Goal: Transaction & Acquisition: Purchase product/service

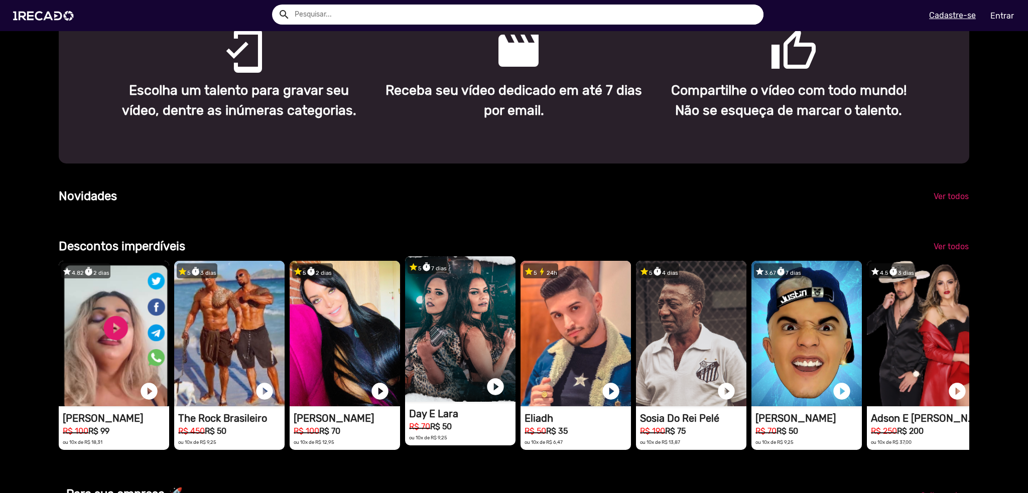
scroll to position [853, 0]
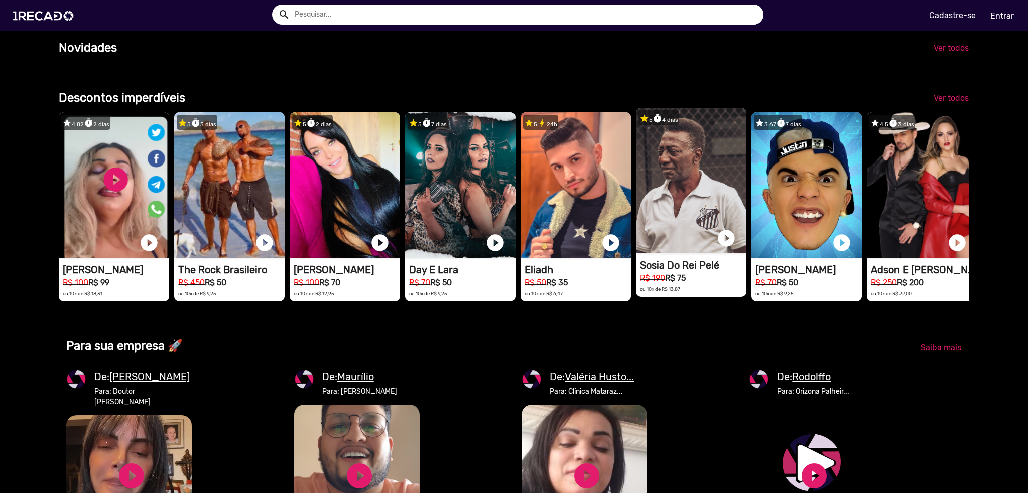
click at [692, 187] on video "1RECADO vídeos dedicados para fãs e empresas" at bounding box center [691, 181] width 110 height 146
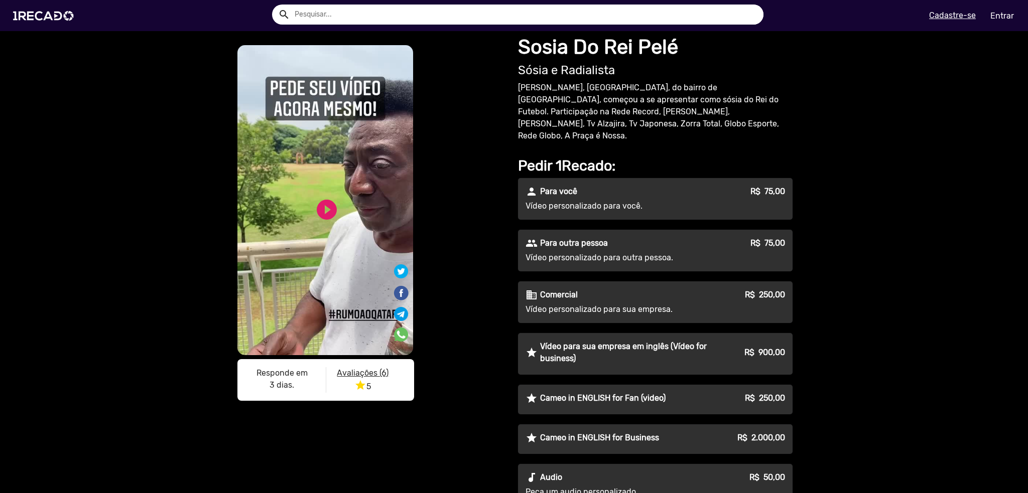
click at [622, 200] on p "Vídeo personalizado para você." at bounding box center [617, 206] width 182 height 12
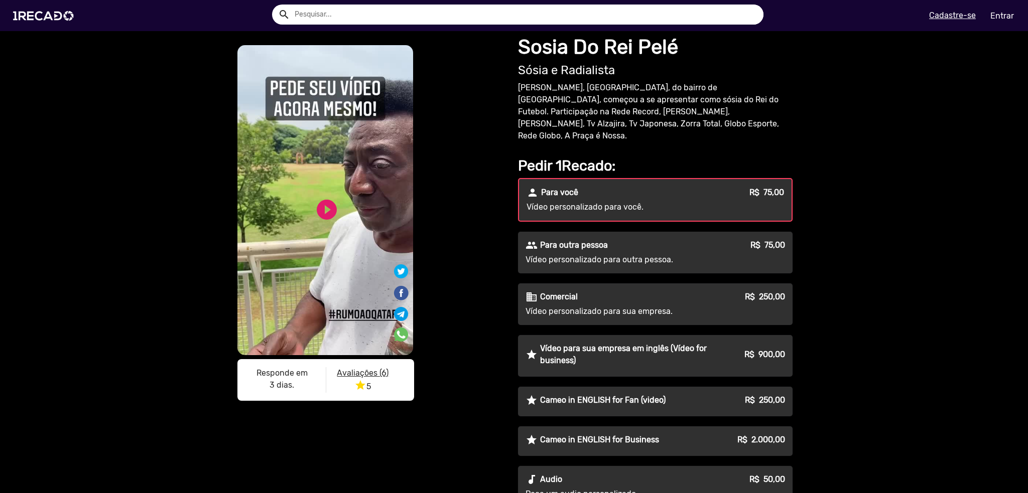
click at [615, 239] on div "people Para outra pessoa R$ 75,00" at bounding box center [656, 245] width 260 height 12
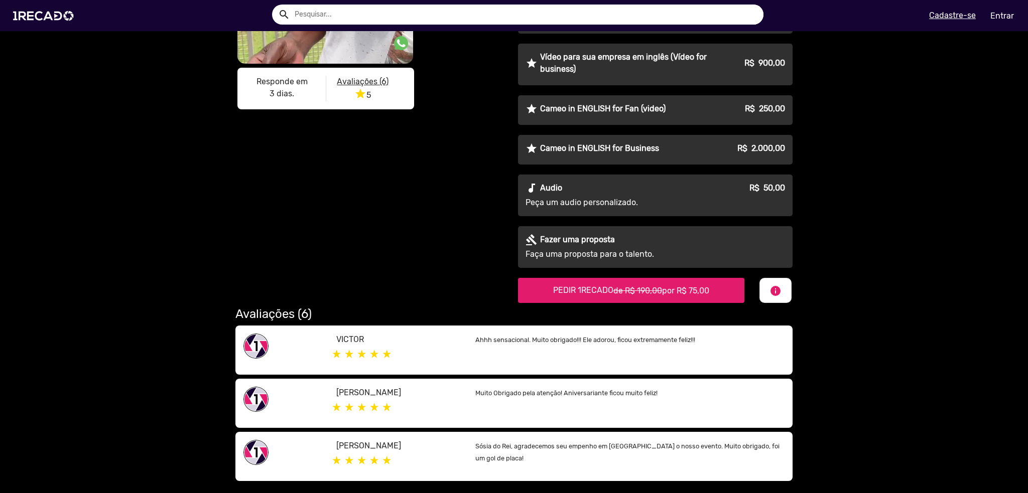
scroll to position [301, 0]
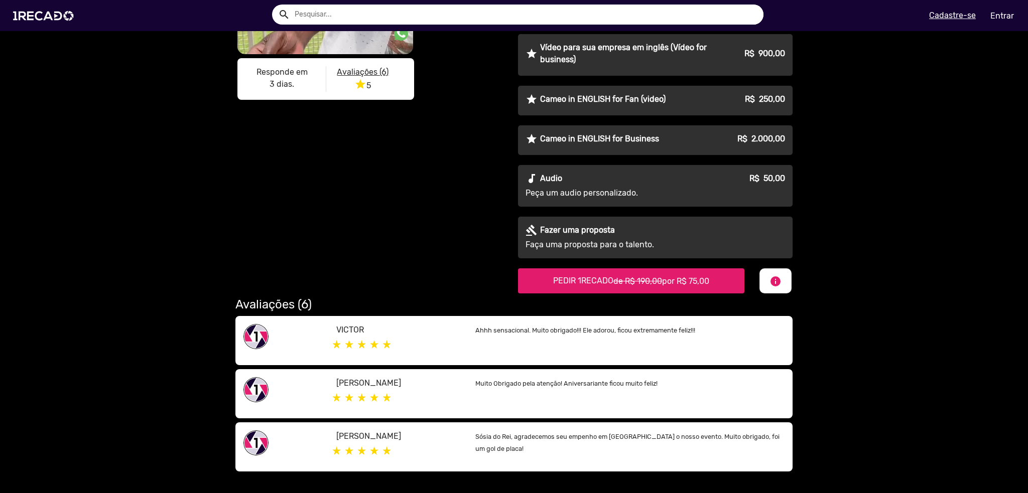
click at [687, 277] on span "por R$ 75,00" at bounding box center [685, 282] width 47 height 10
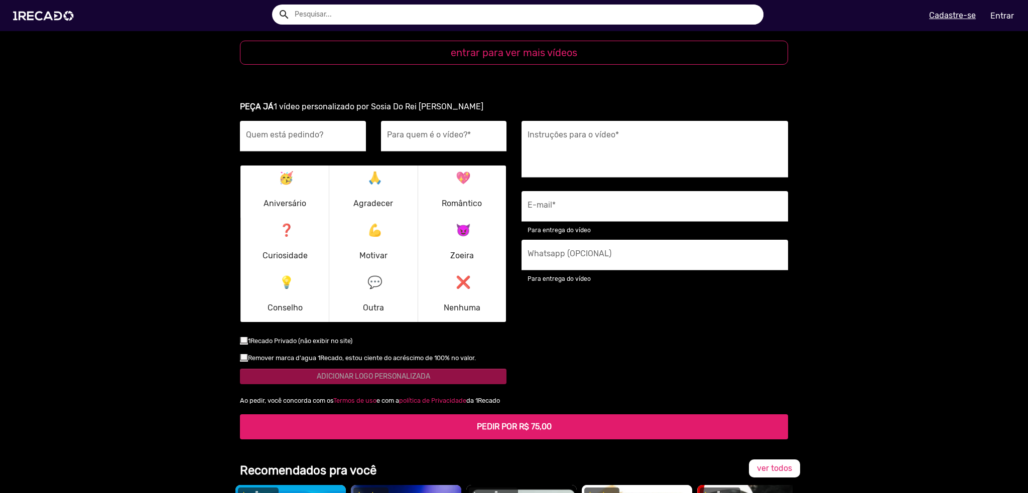
scroll to position [1421, 0]
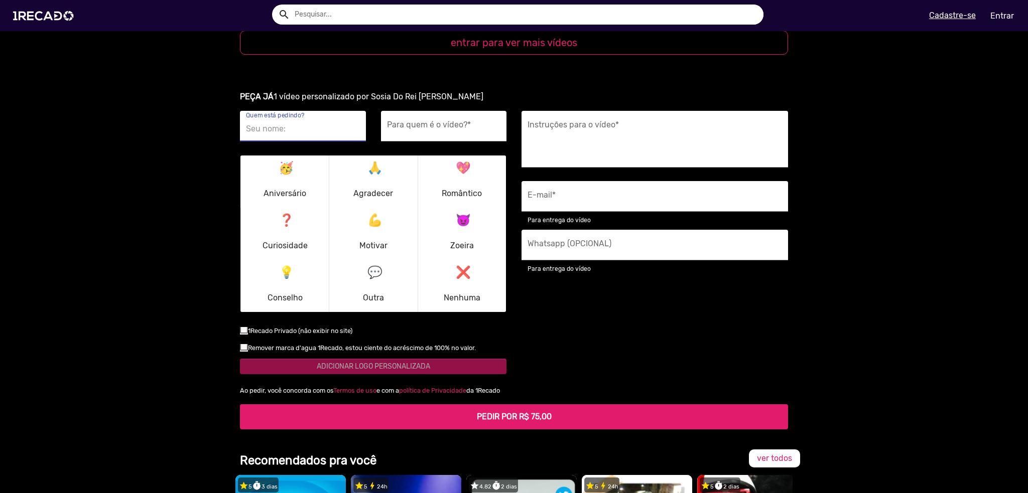
click at [294, 122] on input "Quem está pedindo?" at bounding box center [303, 128] width 114 height 13
type input "Seus padrinhos"
click at [421, 122] on input "Para quem é o vídeo? *" at bounding box center [444, 128] width 114 height 13
type input "[PERSON_NAME]"
click at [240, 326] on div at bounding box center [244, 330] width 8 height 8
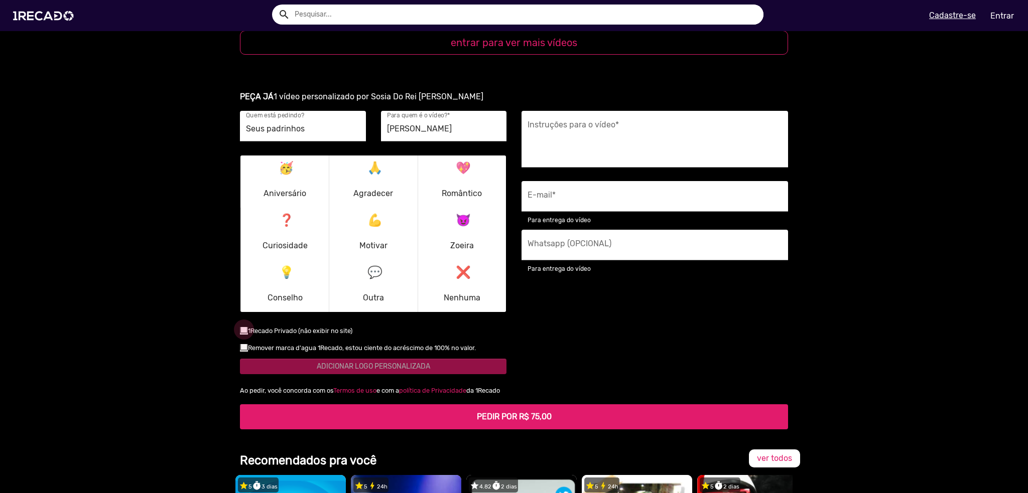
click at [243, 334] on input "checkbox" at bounding box center [243, 334] width 1 height 1
checkbox input "true"
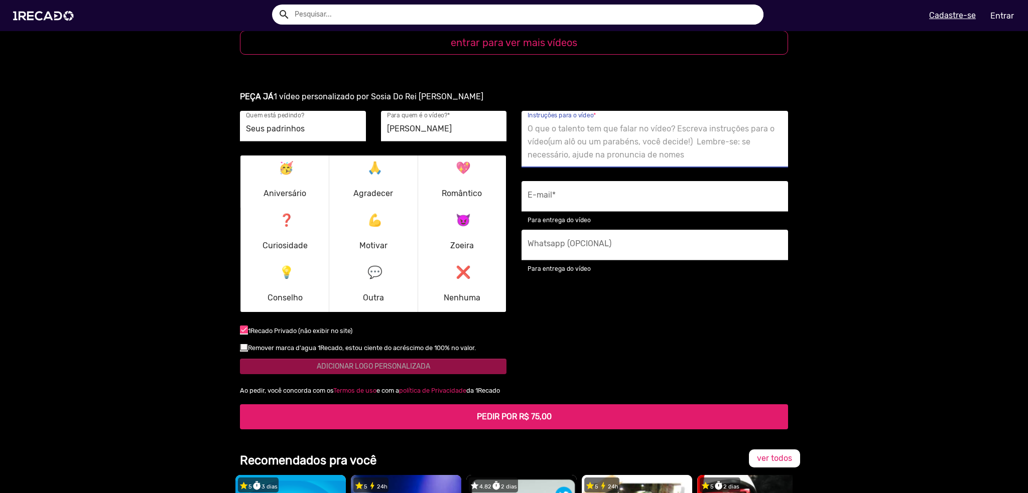
click at [590, 121] on textarea "Instruções para o vídeo *" at bounding box center [655, 141] width 255 height 41
click at [586, 193] on input "E-mail *" at bounding box center [655, 199] width 255 height 13
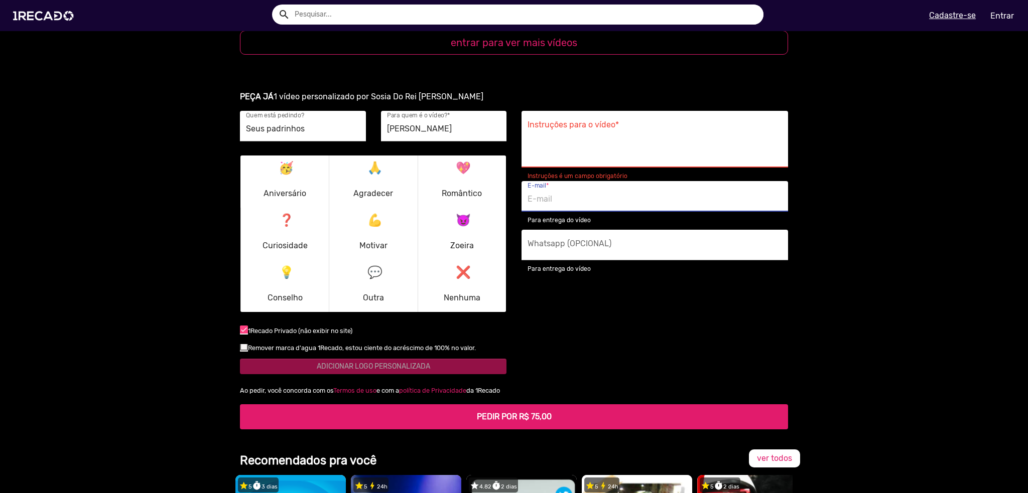
type input "[EMAIL_ADDRESS][DOMAIN_NAME]"
type input "[PHONE_NUMBER]"
click at [578, 111] on div "Instruções para o vídeo *" at bounding box center [655, 139] width 255 height 57
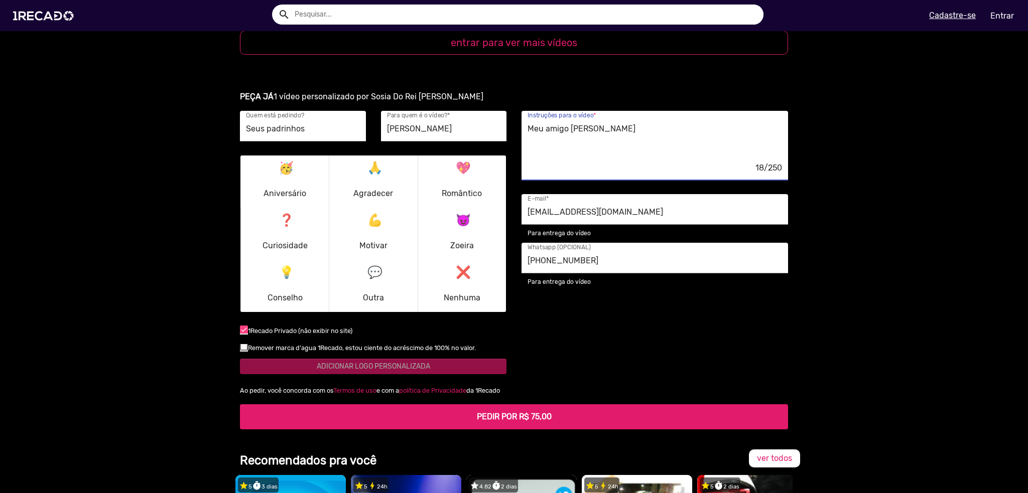
click at [469, 217] on p "😈 Zoeira" at bounding box center [462, 234] width 24 height 48
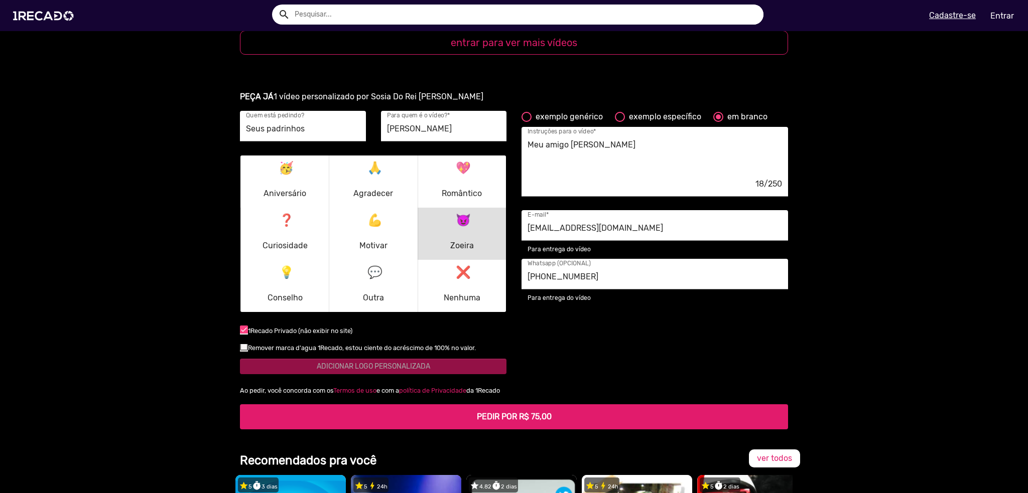
click at [459, 228] on p "😈 Zoeira" at bounding box center [462, 234] width 24 height 48
click at [487, 264] on button "❌ Nenhuma" at bounding box center [462, 286] width 84 height 48
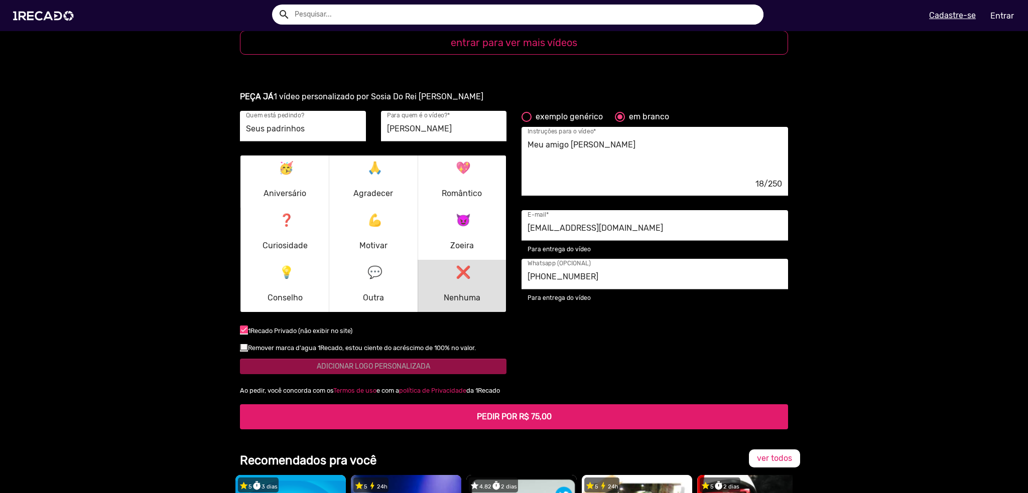
click at [627, 138] on textarea "Meu amigo [PERSON_NAME]" at bounding box center [655, 158] width 255 height 41
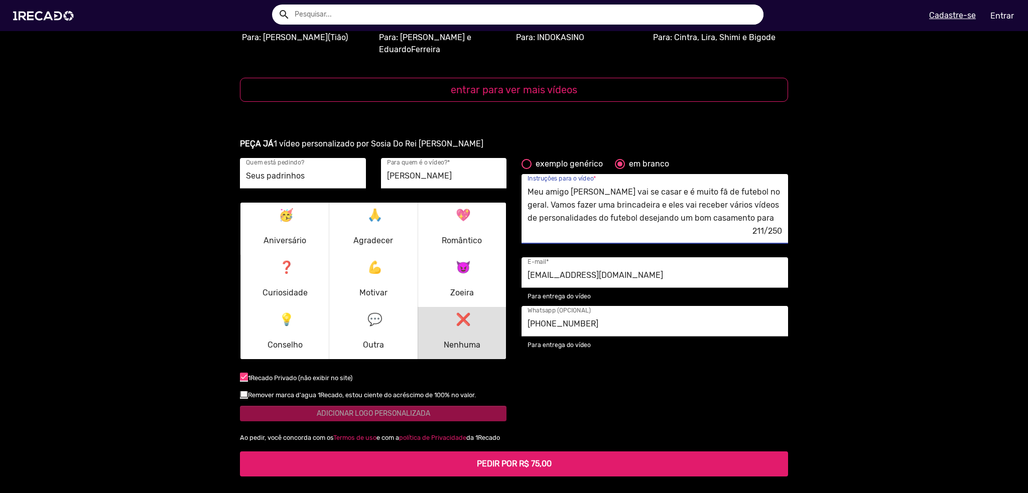
scroll to position [1370, 0]
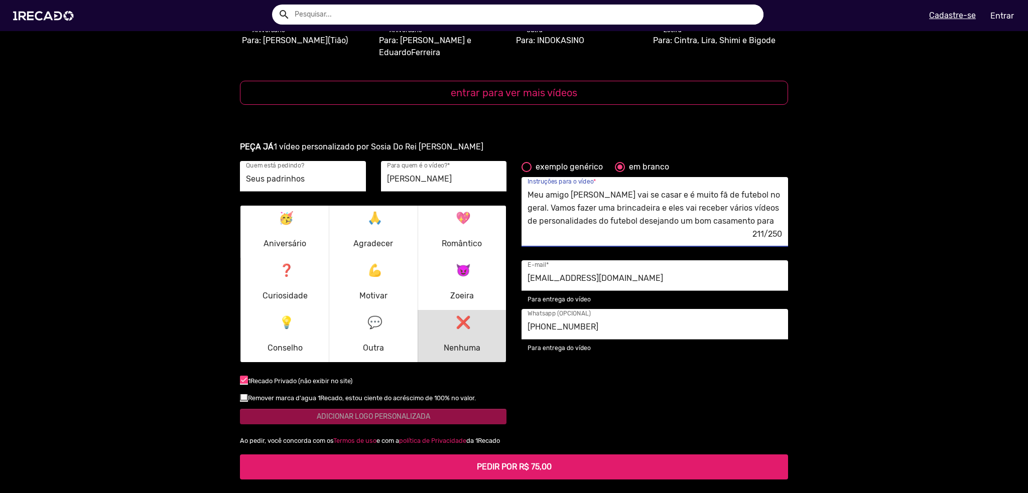
click at [653, 191] on textarea "Meu amigo [PERSON_NAME] vai se casar e é muito fã de futebol no geral. Vamos fa…" at bounding box center [655, 208] width 255 height 41
click at [689, 208] on textarea "Meu amigo [PERSON_NAME] vai se casar e é muito fã de futebol no geral. Vamos fa…" at bounding box center [655, 208] width 255 height 41
type textarea "Meu amigo [PERSON_NAME] vai se casar e é muito fã de futebol no geral. Vamos fa…"
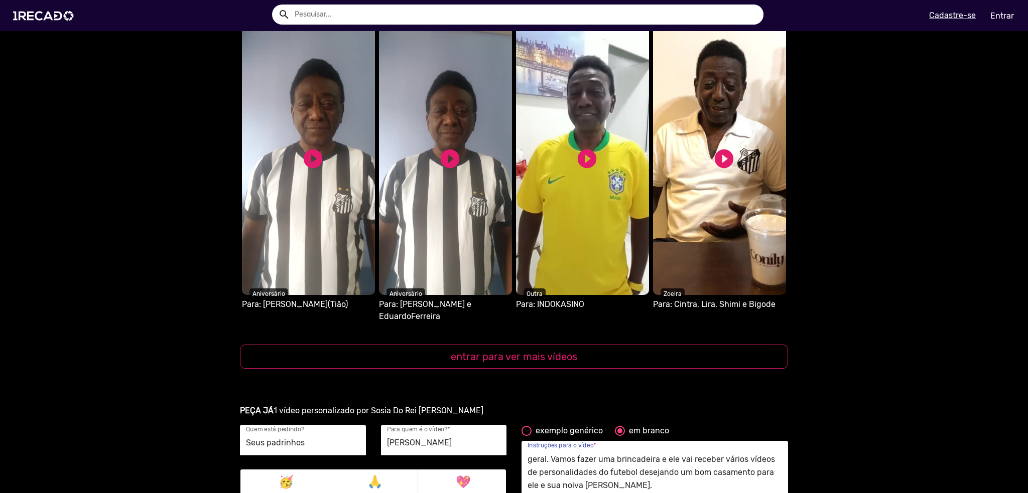
scroll to position [1069, 0]
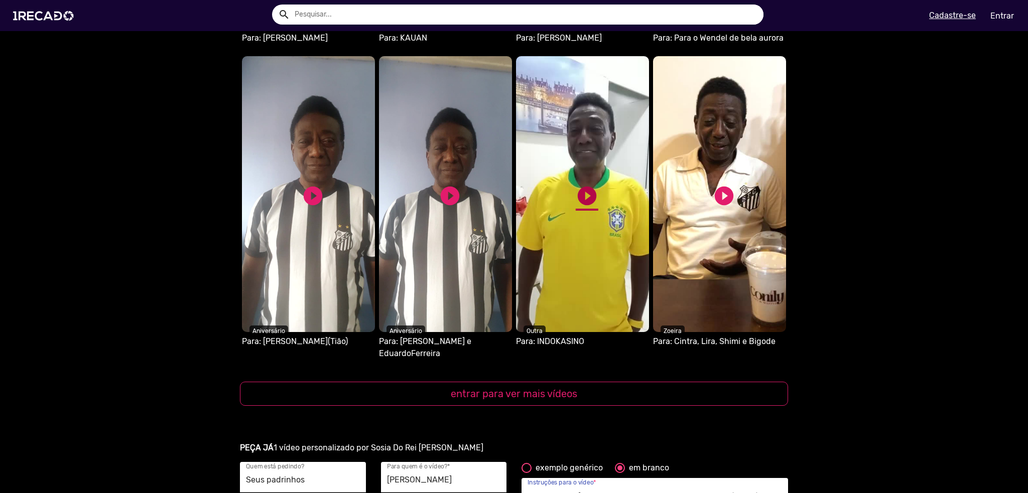
click at [578, 191] on link "play_circle_filled" at bounding box center [587, 196] width 23 height 23
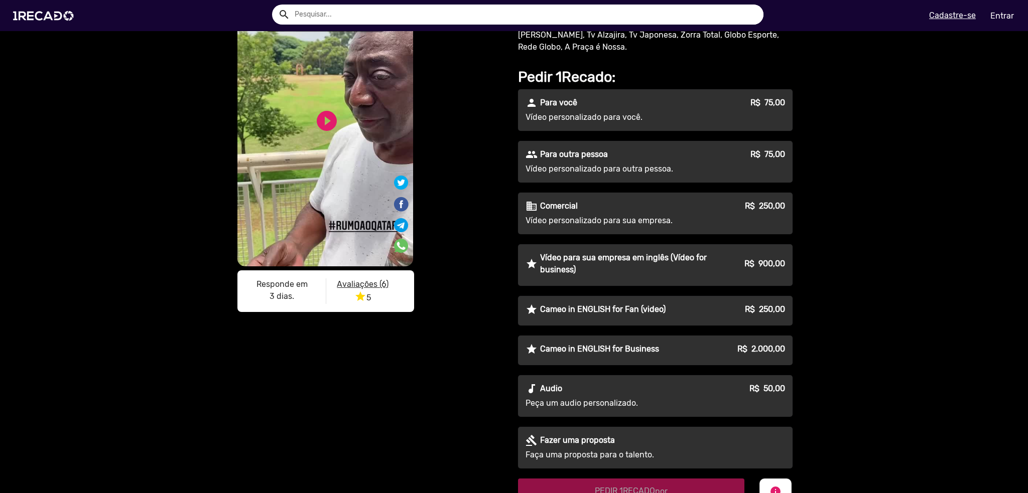
scroll to position [77, 0]
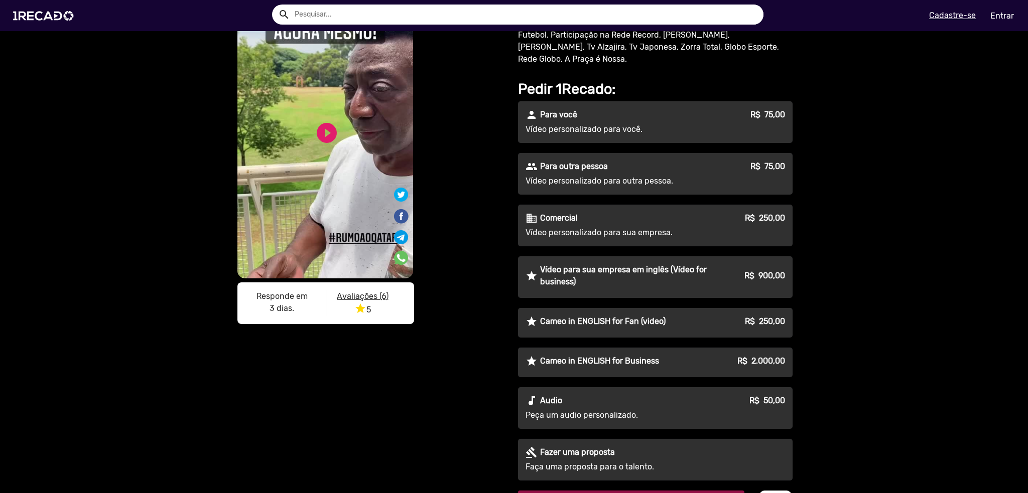
click at [637, 109] on div "person Para você R$ 75,00" at bounding box center [656, 115] width 260 height 12
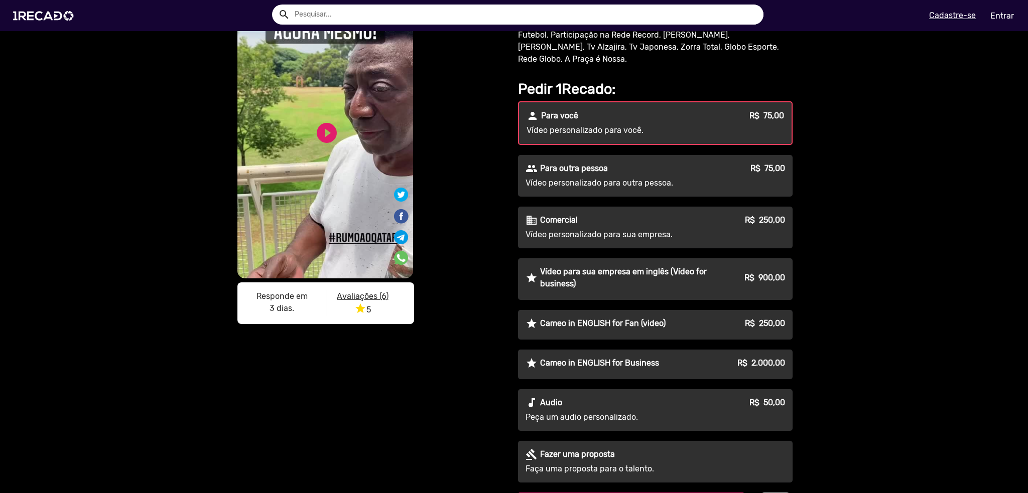
click at [648, 163] on div "people Para outra pessoa R$ 75,00" at bounding box center [656, 169] width 260 height 12
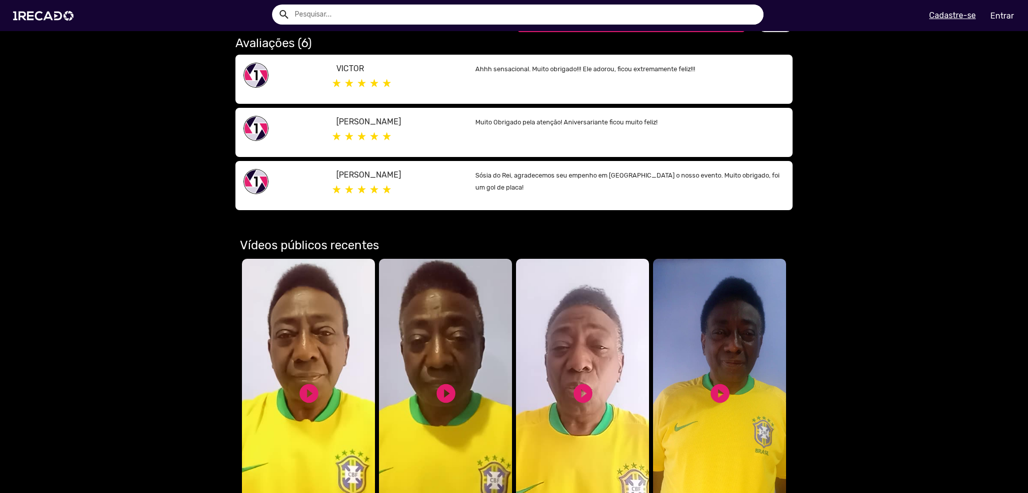
scroll to position [428, 0]
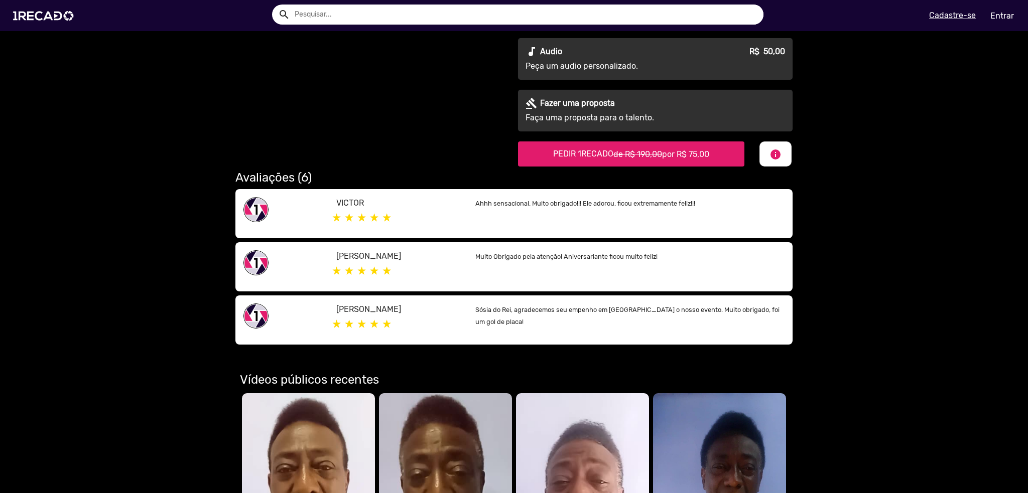
click at [664, 150] on span "por R$ 75,00" at bounding box center [685, 155] width 47 height 10
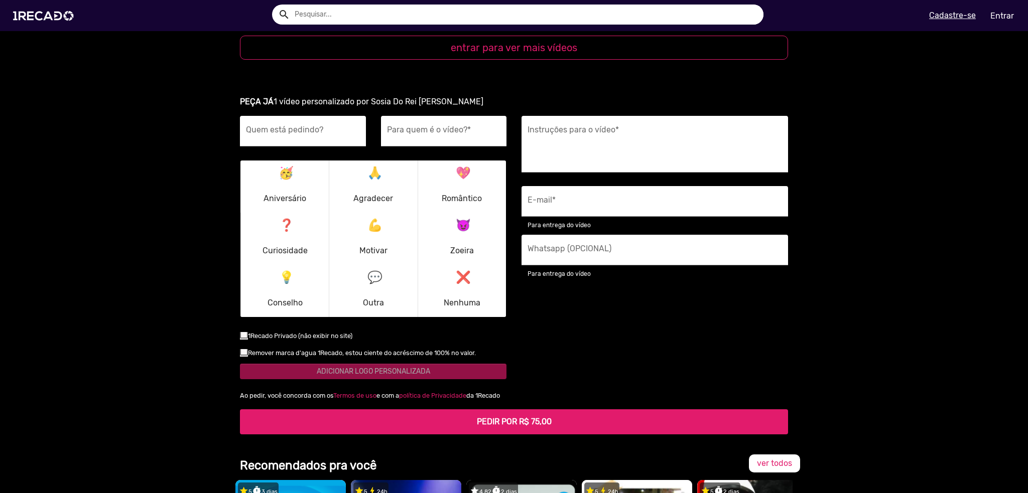
scroll to position [1421, 0]
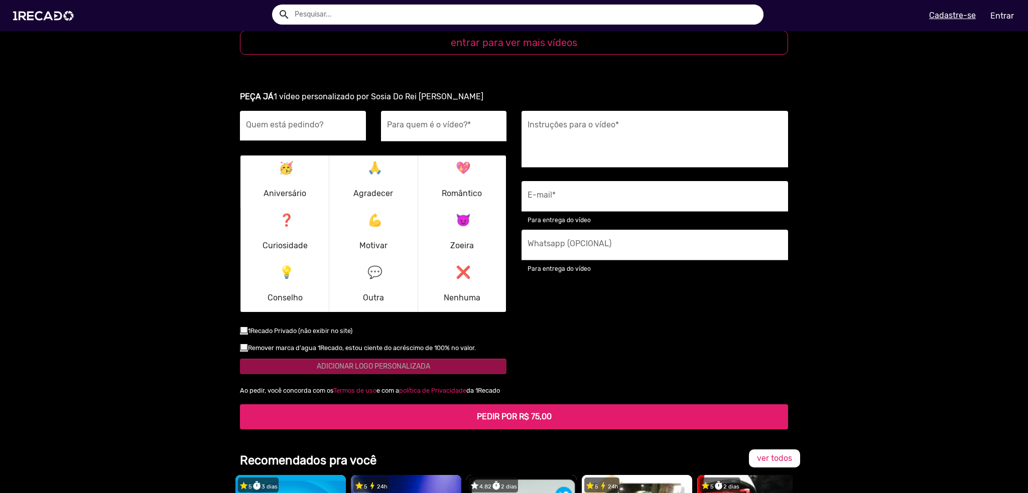
click at [296, 122] on input "Quem está pedindo?" at bounding box center [303, 128] width 114 height 13
click at [303, 122] on input "Quem está pedindo?" at bounding box center [303, 128] width 114 height 13
type input "S"
type input "Padrinhos"
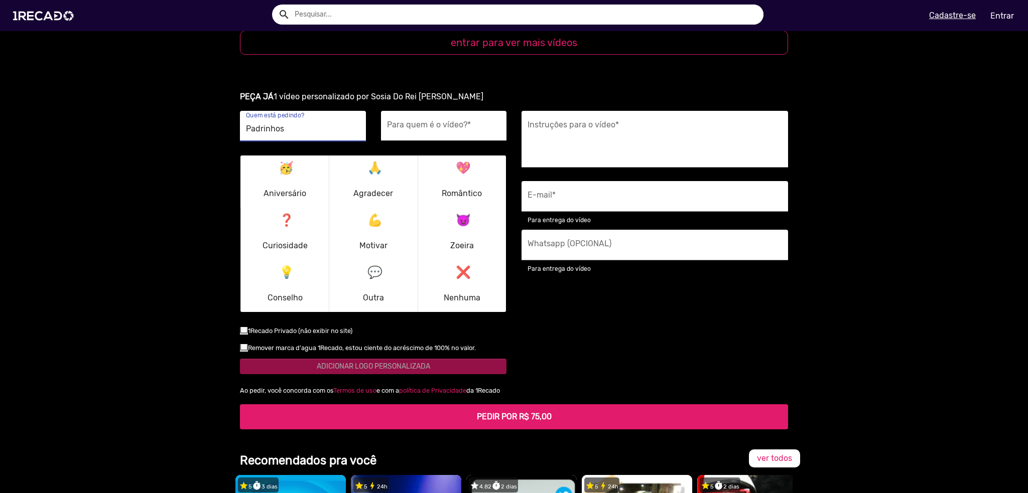
click at [414, 122] on input "Para quem é o vídeo? *" at bounding box center [444, 128] width 114 height 13
type input "[PERSON_NAME]"
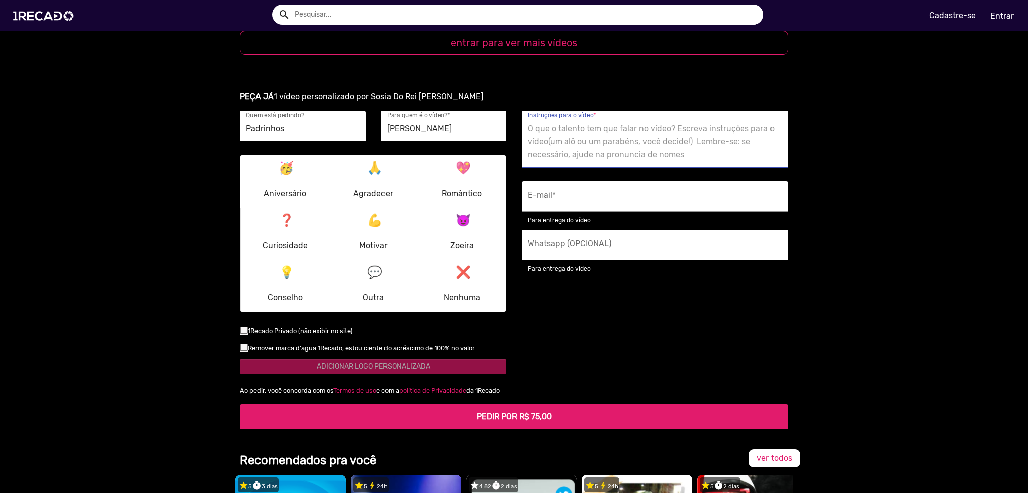
click at [562, 133] on textarea "Instruções para o vídeo *" at bounding box center [655, 141] width 255 height 41
click at [586, 123] on textarea "Instruções para o vídeo *" at bounding box center [655, 141] width 255 height 41
click at [586, 122] on textarea "Instruções para o vídeo *" at bounding box center [655, 141] width 255 height 41
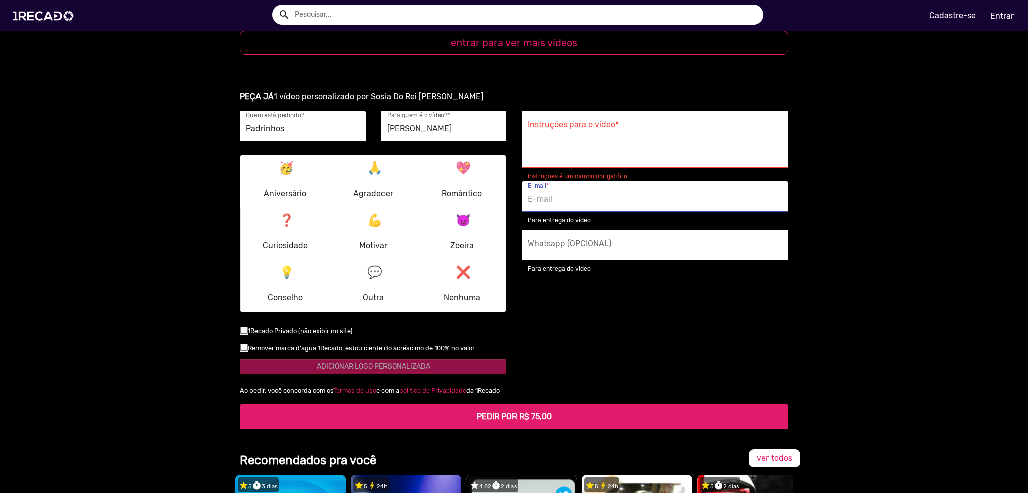
click at [561, 193] on input "E-mail *" at bounding box center [655, 199] width 255 height 13
type input "[EMAIL_ADDRESS][DOMAIN_NAME]"
type input "[PHONE_NUMBER]"
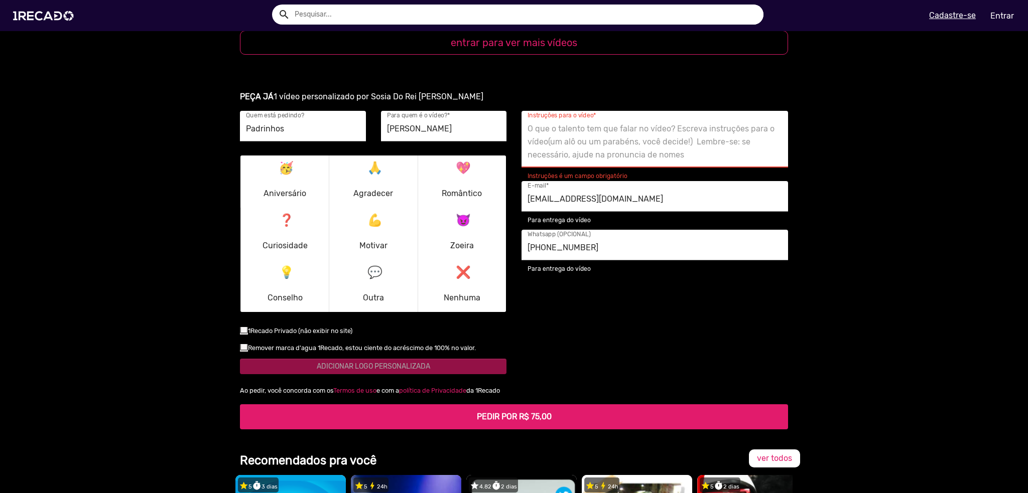
click at [592, 121] on textarea "Instruções para o vídeo *" at bounding box center [655, 141] width 255 height 41
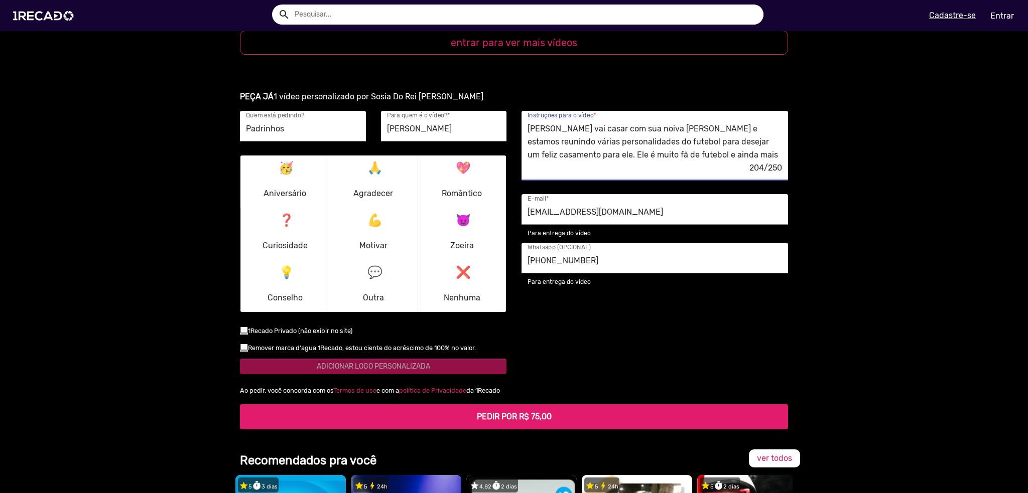
scroll to position [10, 0]
type textarea "[PERSON_NAME] vai casar com sua noiva [PERSON_NAME] e estamos reunindo várias p…"
click at [240, 326] on div at bounding box center [244, 330] width 8 height 8
click at [243, 334] on input "checkbox" at bounding box center [243, 334] width 1 height 1
checkbox input "true"
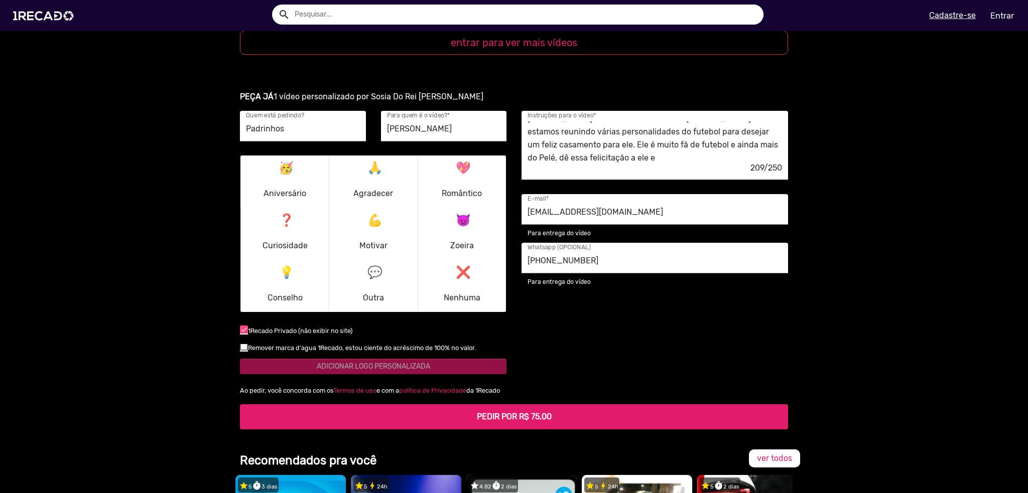
click at [645, 145] on textarea "[PERSON_NAME] vai casar com sua noiva [PERSON_NAME] e estamos reunindo várias p…" at bounding box center [655, 141] width 255 height 41
drag, startPoint x: 583, startPoint y: 145, endPoint x: 708, endPoint y: 130, distance: 125.8
click at [708, 130] on textarea "[PERSON_NAME] vai casar com sua noiva [PERSON_NAME] e estamos reunindo várias p…" at bounding box center [655, 141] width 255 height 41
click at [693, 142] on textarea "[PERSON_NAME] vai casar com sua noiva [PERSON_NAME] e estamos reunindo várias p…" at bounding box center [655, 141] width 255 height 41
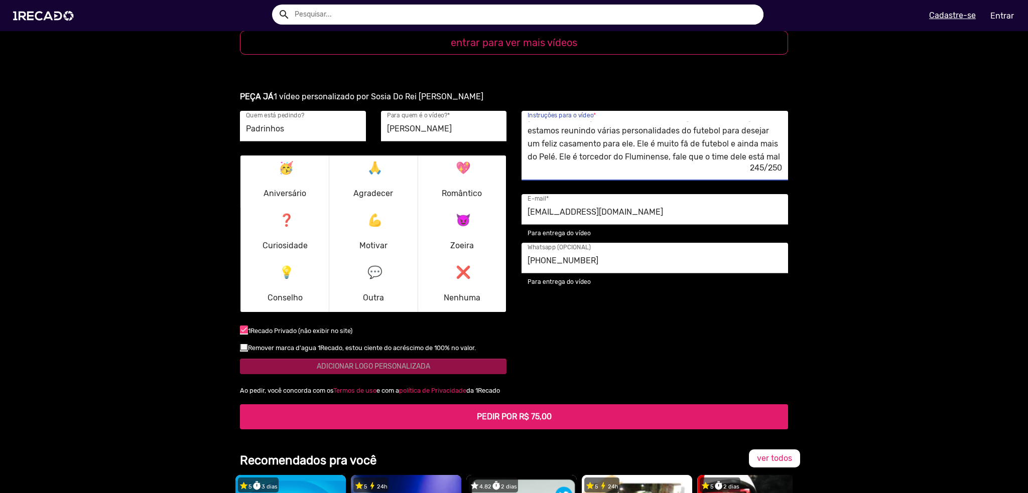
type textarea "[PERSON_NAME] vai casar com sua noiva [PERSON_NAME] e estamos reunindo várias p…"
click at [548, 412] on h5 "PEDIR POR R$ 75,00" at bounding box center [514, 417] width 532 height 10
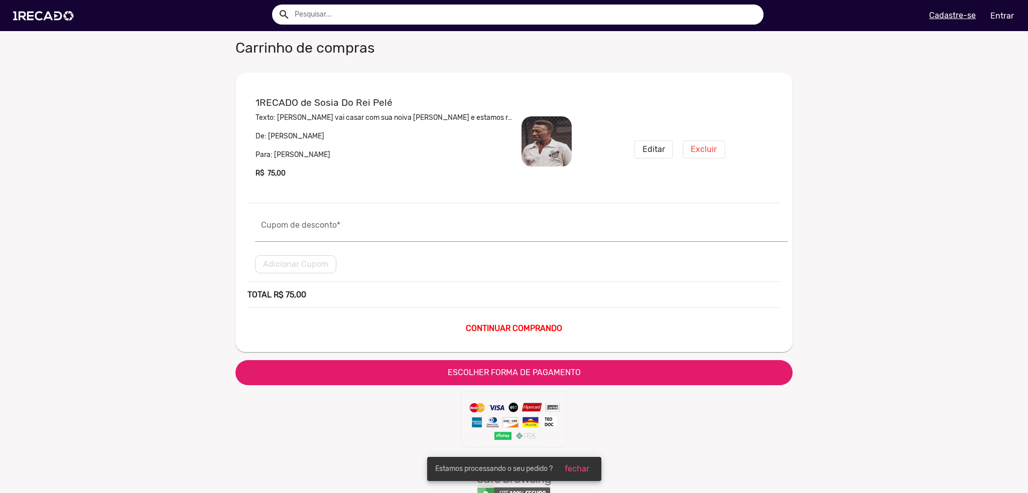
click at [518, 375] on span "ESCOLHER FORMA DE PAGAMENTO" at bounding box center [514, 373] width 133 height 10
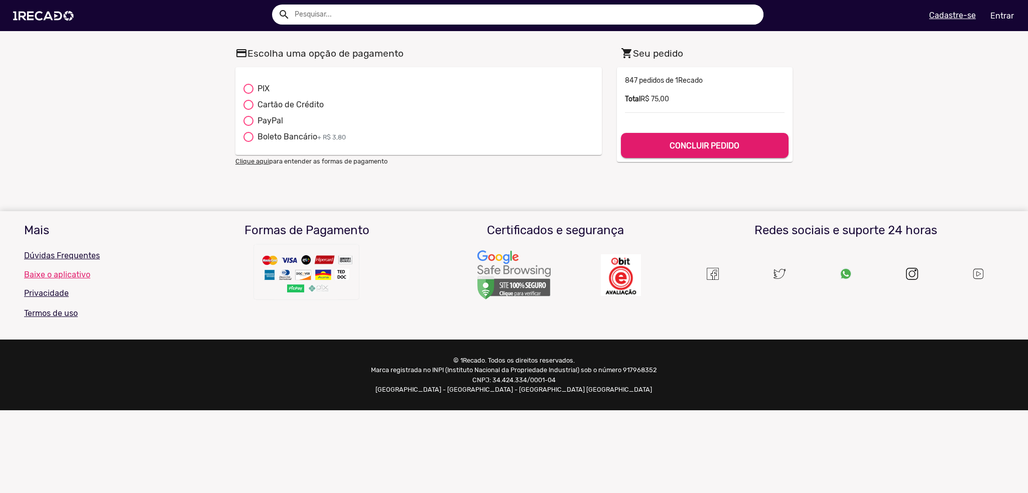
click at [249, 88] on div at bounding box center [248, 89] width 10 height 10
click at [248, 94] on input "PIX" at bounding box center [248, 94] width 1 height 1
radio input "true"
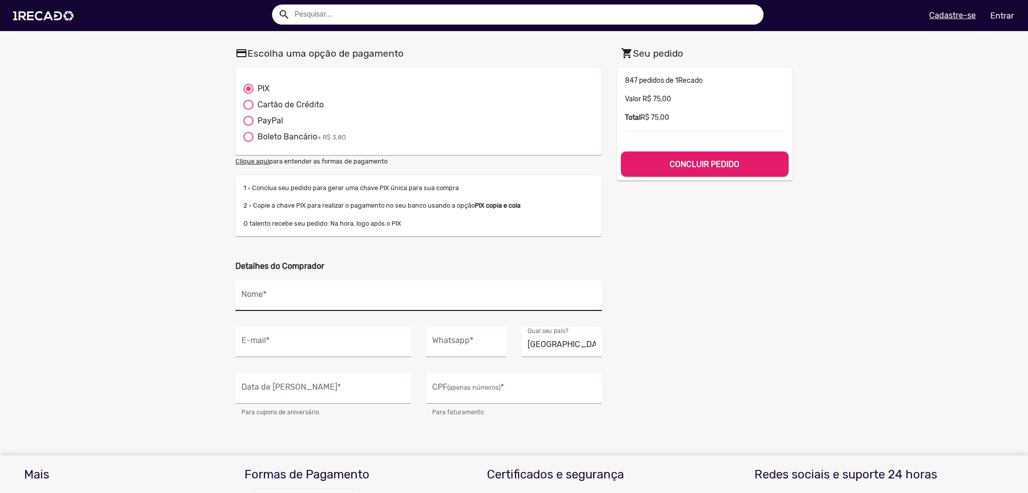
click at [355, 285] on div "Nome *" at bounding box center [418, 296] width 354 height 31
click at [355, 294] on input "Nome *" at bounding box center [418, 298] width 354 height 13
type input "[PERSON_NAME]"
click at [317, 343] on input "E-mail *" at bounding box center [323, 344] width 164 height 13
type input "[EMAIL_ADDRESS][DOMAIN_NAME]"
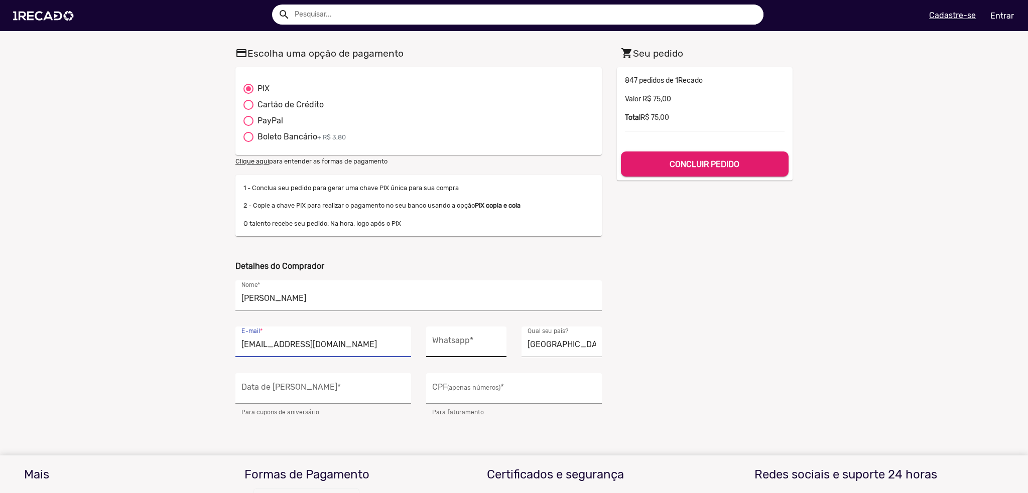
click at [438, 347] on input "Whatsapp *" at bounding box center [466, 344] width 68 height 13
click at [552, 346] on input "[GEOGRAPHIC_DATA]" at bounding box center [562, 344] width 68 height 13
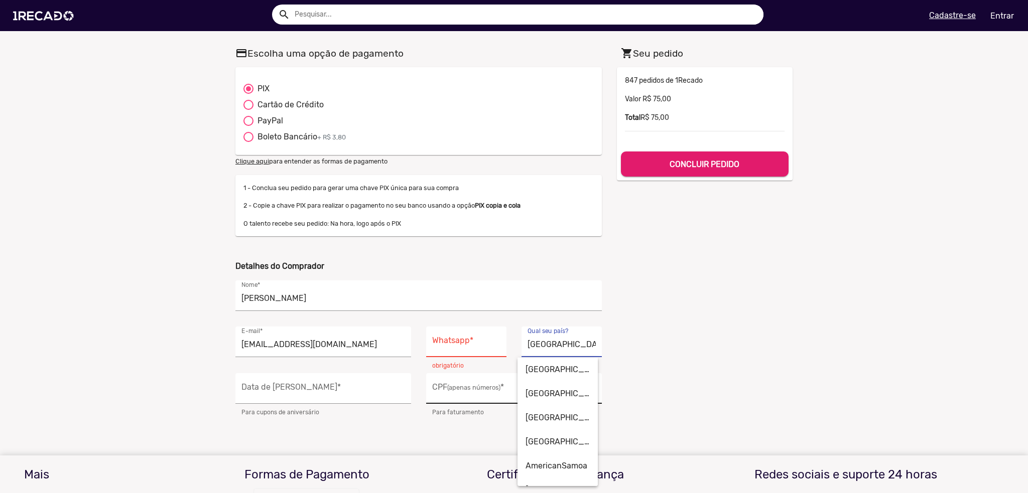
click at [461, 382] on div "CPF (apenas números) *" at bounding box center [514, 388] width 164 height 31
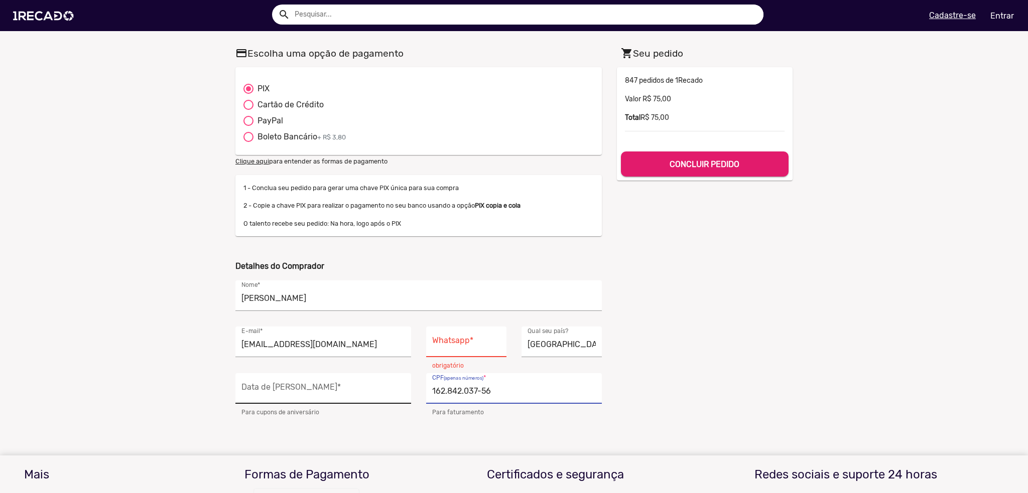
type input "162.842.037-56"
click at [333, 389] on input "Data de Nascimento *" at bounding box center [323, 391] width 164 height 13
click at [328, 393] on input "Data de Nascimento *" at bounding box center [323, 391] width 164 height 13
type input "[DATE]"
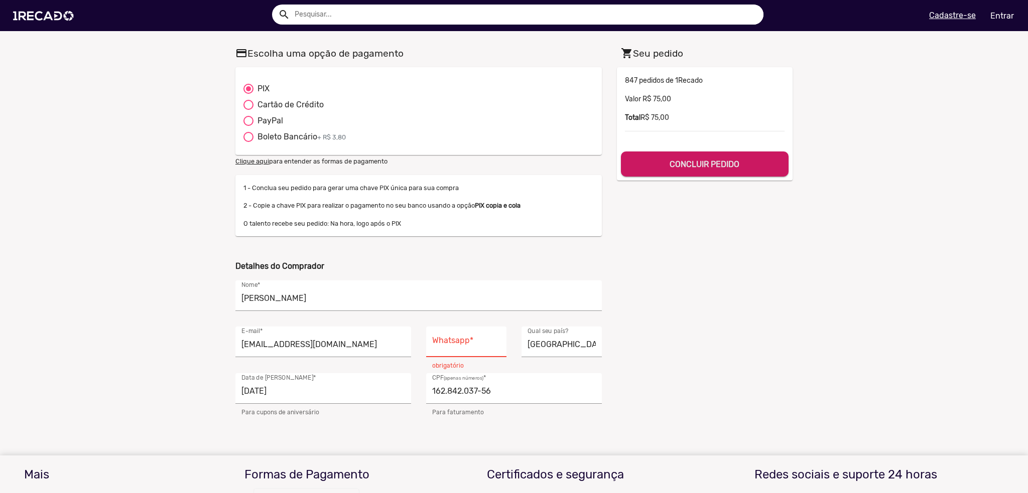
click at [703, 160] on b "CONCLUIR PEDIDO" at bounding box center [705, 165] width 70 height 10
click at [471, 352] on div "Whatsapp *" at bounding box center [466, 342] width 68 height 31
click at [467, 344] on input "Whatsapp *" at bounding box center [466, 344] width 68 height 13
type input "[PHONE_NUMBER]"
click at [683, 161] on b "CONCLUIR PEDIDO" at bounding box center [705, 165] width 70 height 10
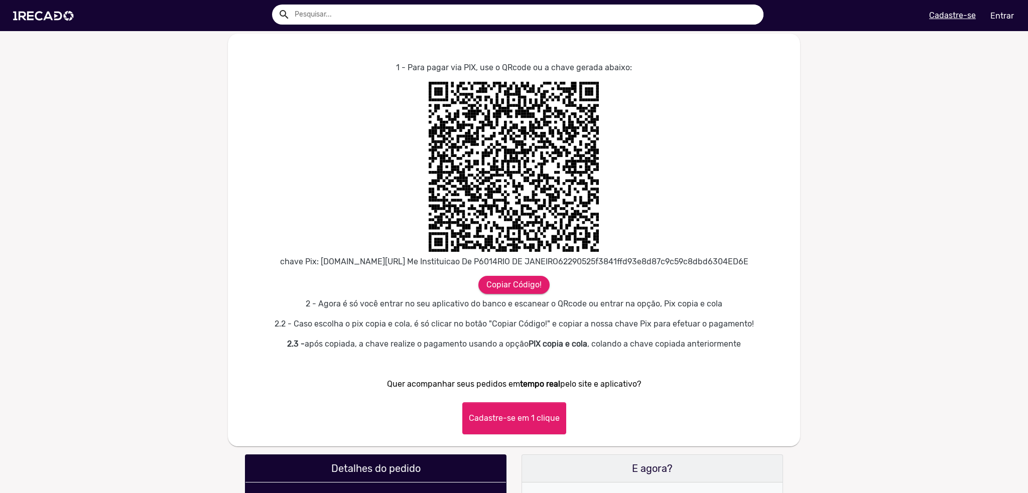
scroll to position [402, 0]
